Goal: Use online tool/utility: Utilize a website feature to perform a specific function

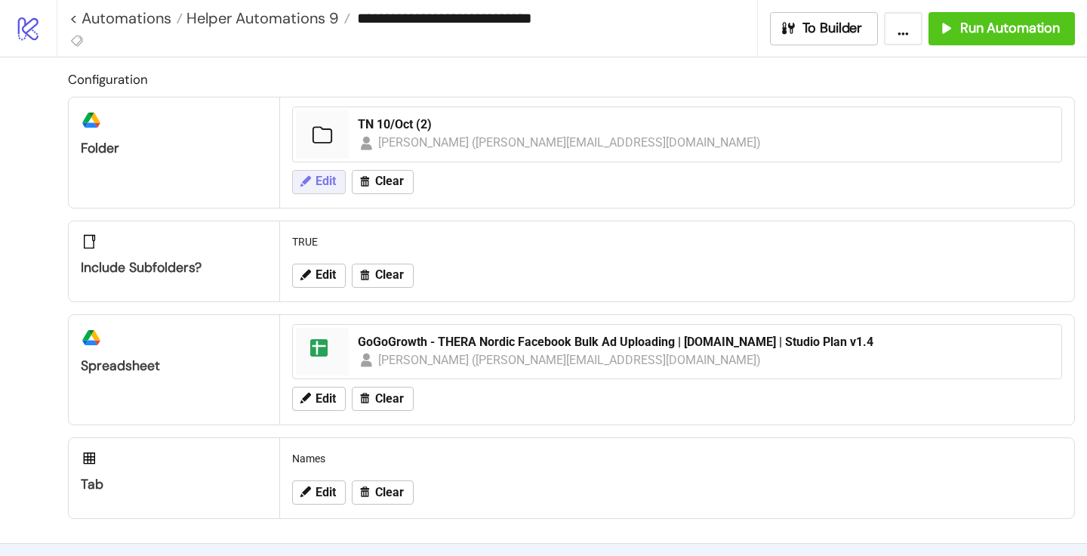
click at [317, 180] on span "Edit" at bounding box center [326, 181] width 20 height 14
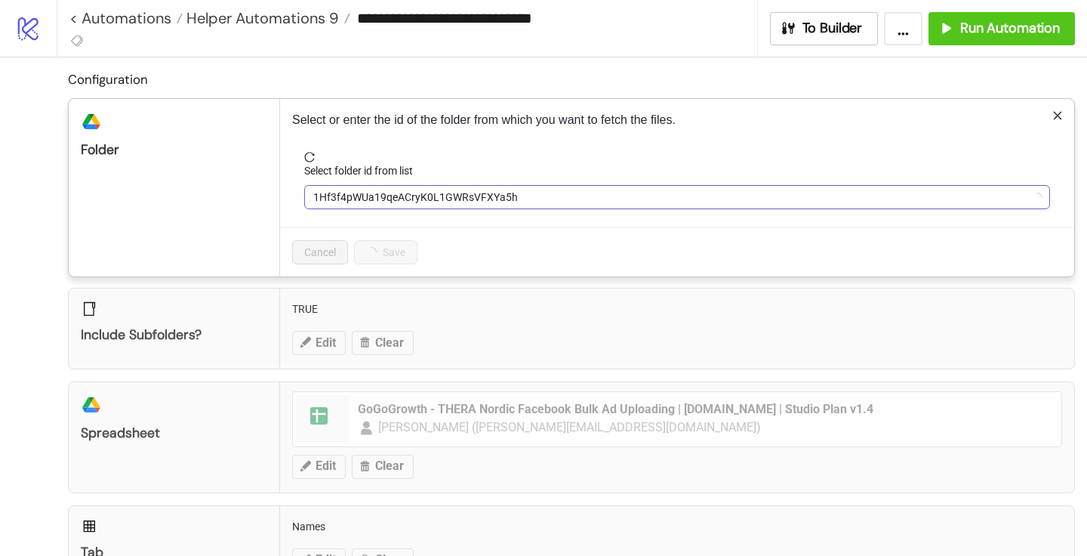
click at [377, 204] on span "1Hf3f4pWUa19qeACryK0L1GWRsVFXYa5h" at bounding box center [677, 197] width 728 height 23
click at [377, 204] on span "TN 10/Oct (2)" at bounding box center [677, 197] width 728 height 23
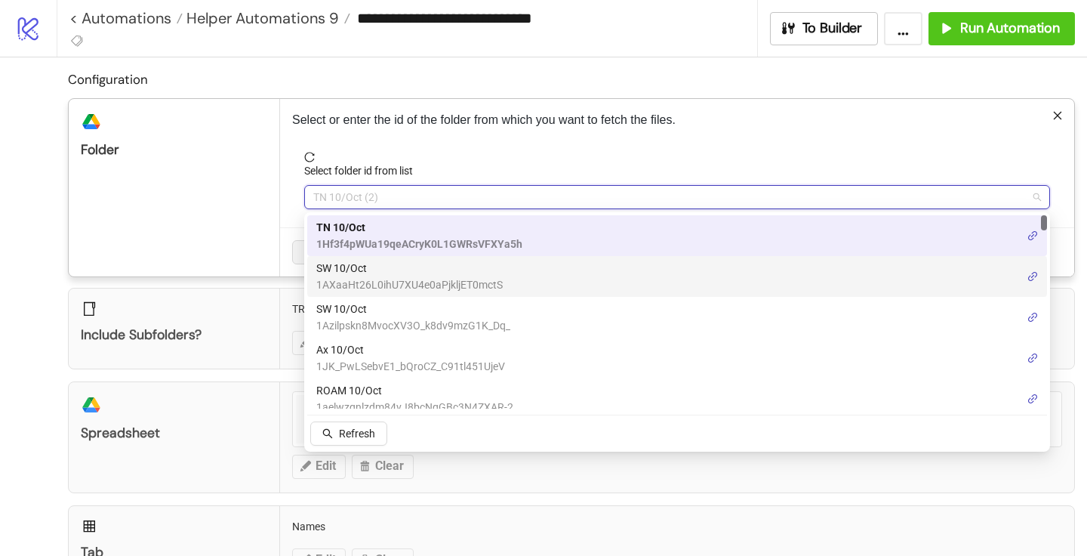
click at [365, 279] on span "1AXaaHt26L0ihU7XU4e0aPjkljET0mctS" at bounding box center [409, 284] width 187 height 17
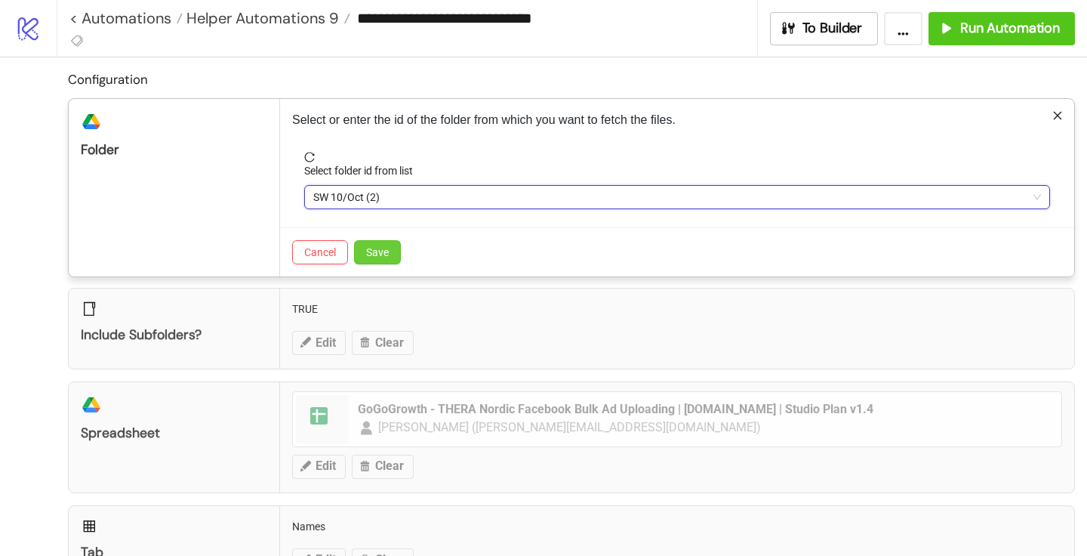
click at [381, 260] on button "Save" at bounding box center [377, 252] width 47 height 24
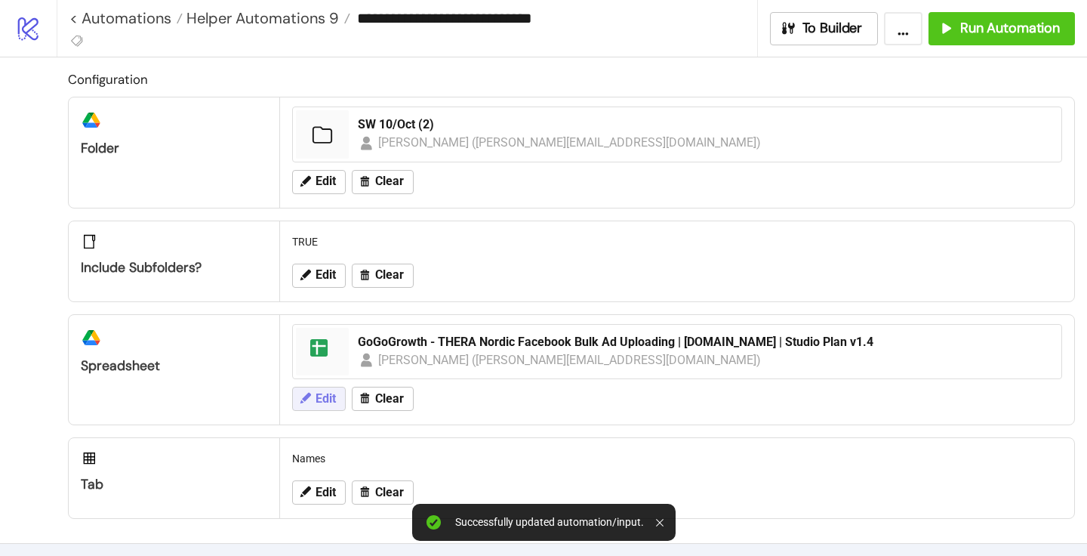
click at [315, 406] on button "Edit" at bounding box center [319, 399] width 54 height 24
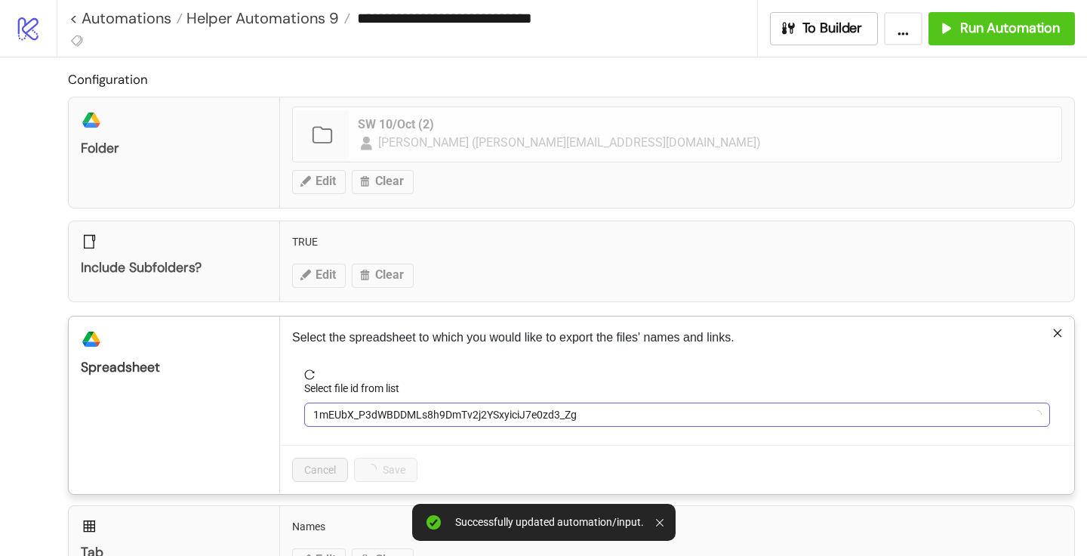
click at [390, 416] on span "1mEUbX_P3dWBDDMLs8h9DmTv2j2YSxyiciJ7e0zd3_Zg" at bounding box center [677, 414] width 728 height 23
click at [392, 411] on span "GoGoGrowth - THERA Nordic Facebook Bulk Ad Uploading | [DOMAIN_NAME] | Studio P…" at bounding box center [677, 414] width 728 height 23
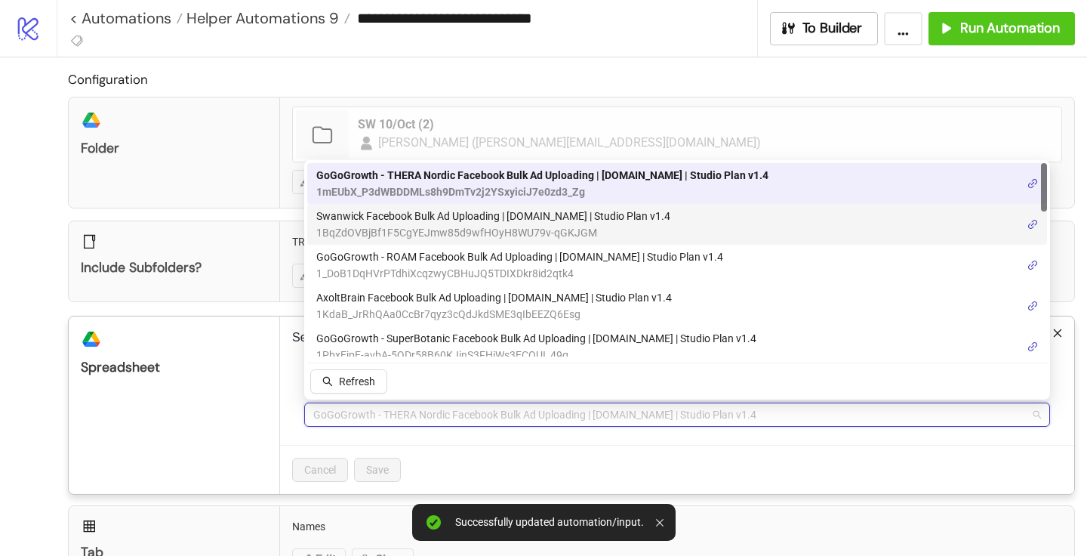
click at [402, 218] on span "Swanwick Facebook Bulk Ad Uploading | [DOMAIN_NAME] | Studio Plan v1.4" at bounding box center [493, 216] width 354 height 17
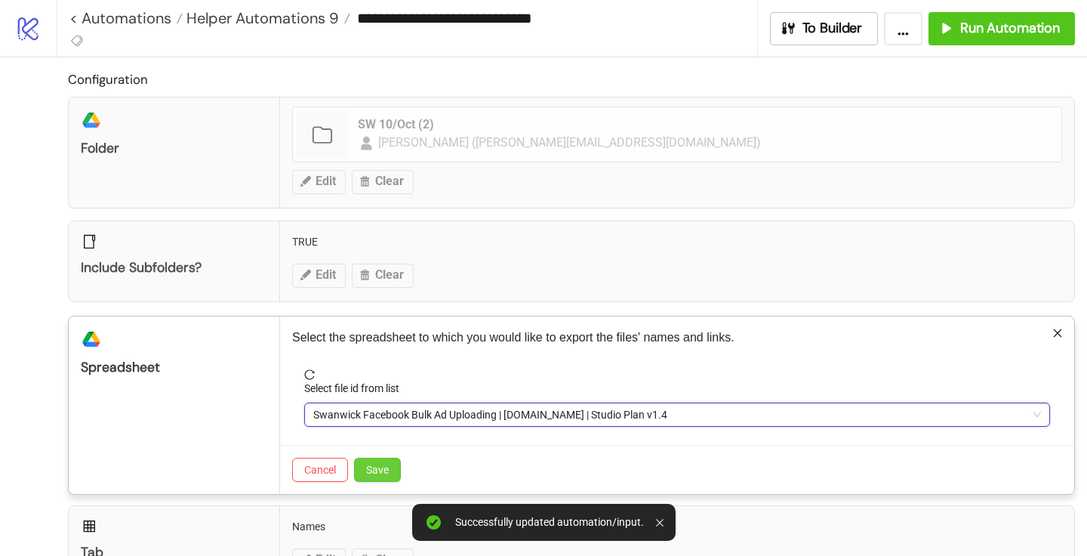
click at [380, 465] on span "Save" at bounding box center [377, 470] width 23 height 12
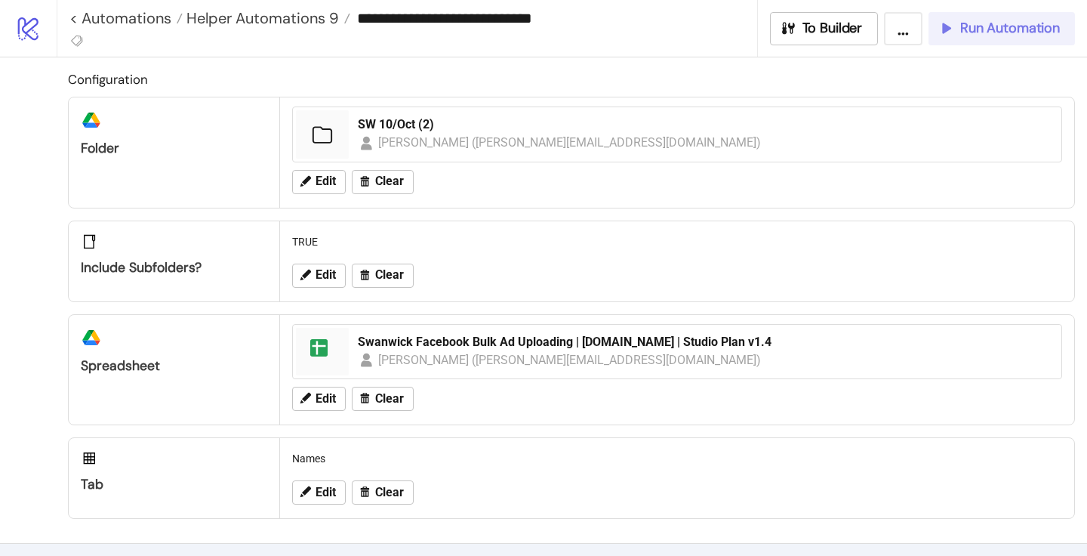
click at [996, 37] on button "Run Automation" at bounding box center [1002, 28] width 147 height 33
